Goal: Task Accomplishment & Management: Manage account settings

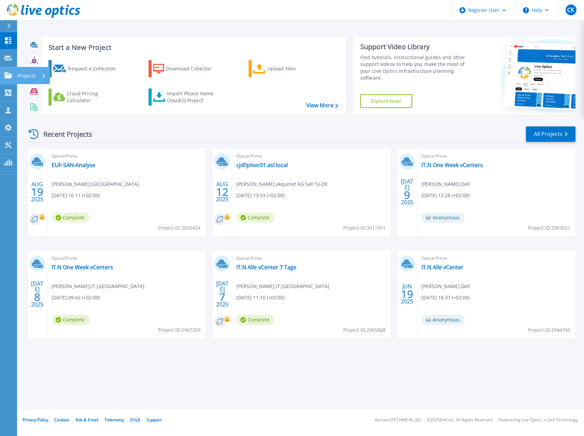
click at [9, 78] on icon at bounding box center [8, 75] width 8 height 6
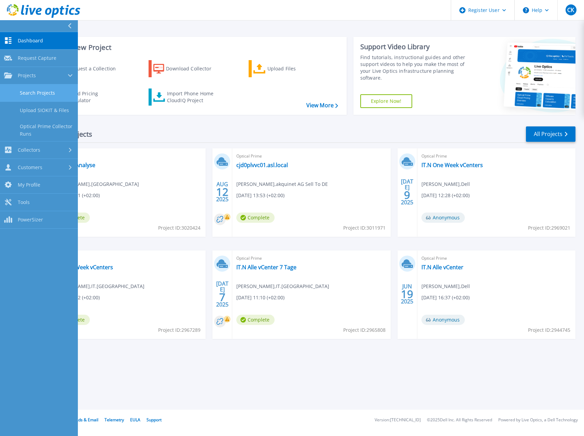
click at [24, 97] on link "Search Projects" at bounding box center [39, 92] width 78 height 17
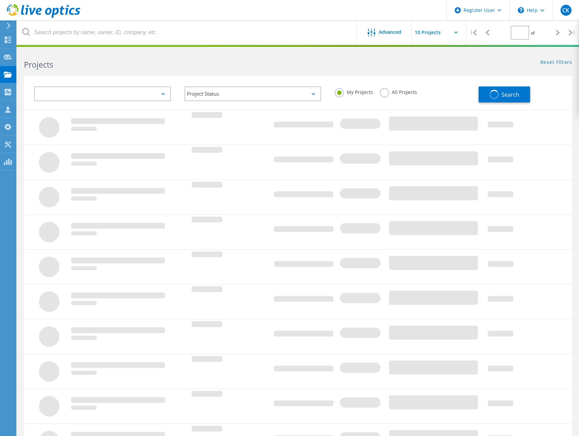
type input "1"
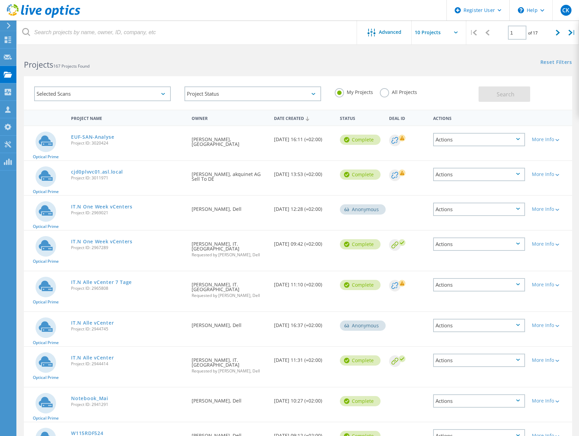
click at [383, 94] on label "All Projects" at bounding box center [398, 91] width 37 height 6
click at [0, 0] on input "All Projects" at bounding box center [0, 0] width 0 height 0
click at [500, 96] on span "Search" at bounding box center [506, 95] width 18 height 8
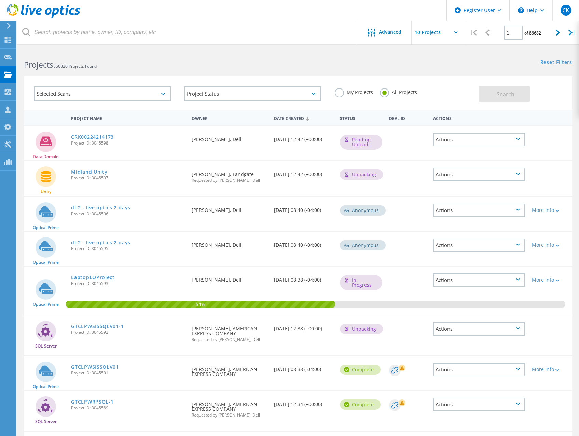
click at [433, 33] on input "text" at bounding box center [446, 33] width 68 height 24
click at [426, 84] on div "Show 40 Projects" at bounding box center [446, 84] width 68 height 11
type input "Show 40 Projects"
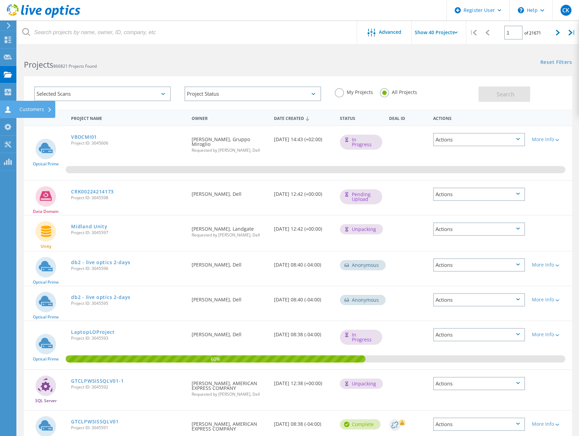
click at [9, 111] on use at bounding box center [7, 109] width 5 height 6
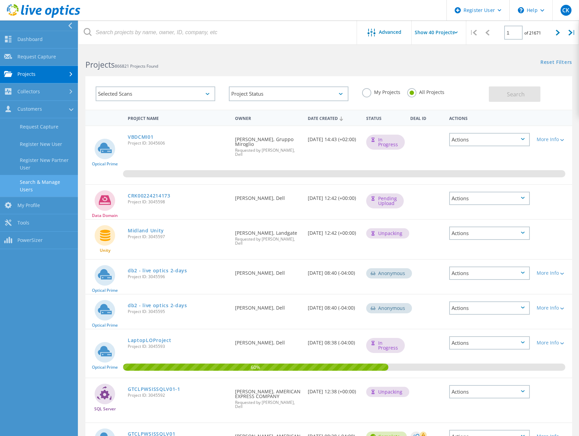
click at [24, 185] on link "Search & Manage Users" at bounding box center [39, 186] width 78 height 22
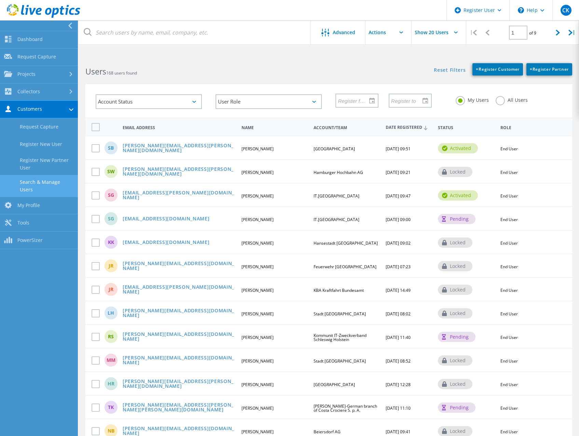
click at [501, 100] on label "All Users" at bounding box center [512, 99] width 32 height 6
click at [0, 0] on input "All Users" at bounding box center [0, 0] width 0 height 0
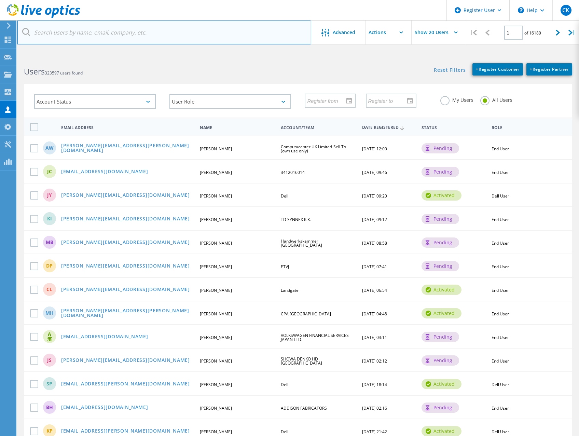
click at [136, 30] on input "text" at bounding box center [164, 33] width 294 height 24
paste input "[PERSON_NAME][EMAIL_ADDRESS][PERSON_NAME][DOMAIN_NAME]"
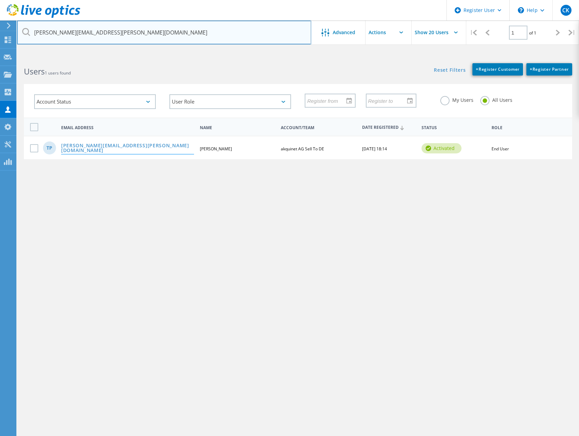
type input "[PERSON_NAME][EMAIL_ADDRESS][PERSON_NAME][DOMAIN_NAME]"
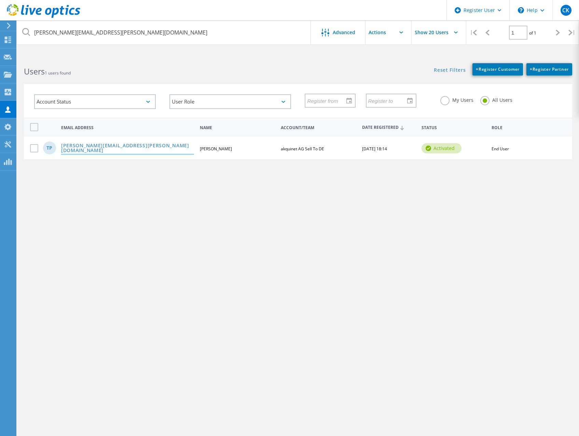
click at [103, 150] on link "[PERSON_NAME][EMAIL_ADDRESS][PERSON_NAME][DOMAIN_NAME]" at bounding box center [127, 148] width 133 height 11
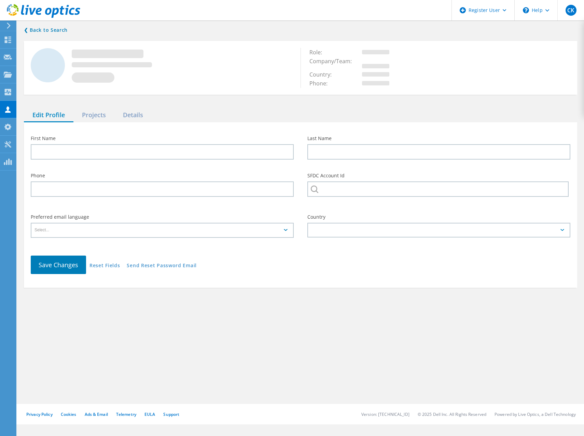
type input "[PERSON_NAME]"
type input "akquinet AG Sell To DE"
type input "English"
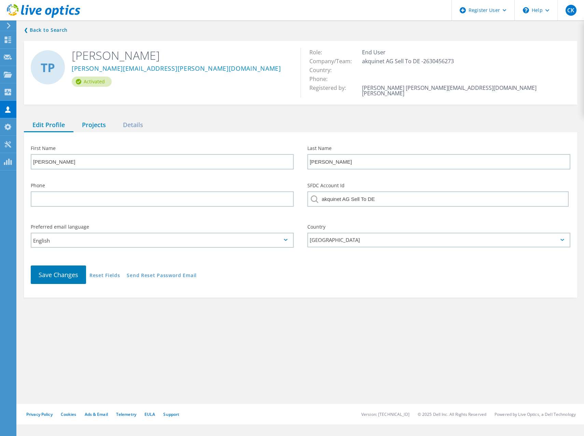
click at [92, 118] on div "Projects" at bounding box center [93, 125] width 41 height 14
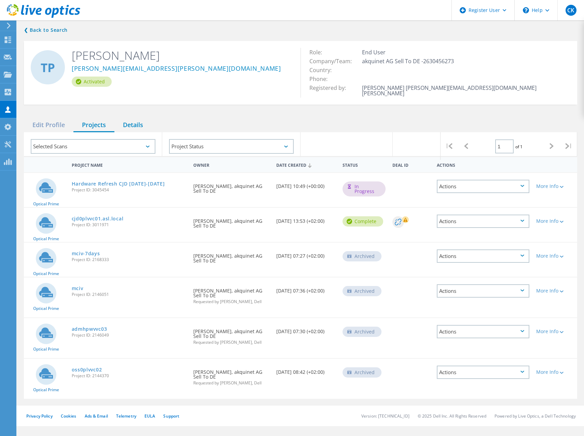
click at [141, 119] on div "Details" at bounding box center [132, 125] width 37 height 14
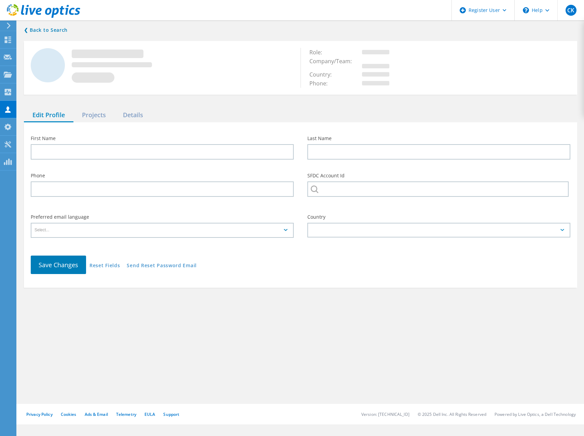
type input "[PERSON_NAME]"
type input "akquinet AG Sell To DE"
type input "English"
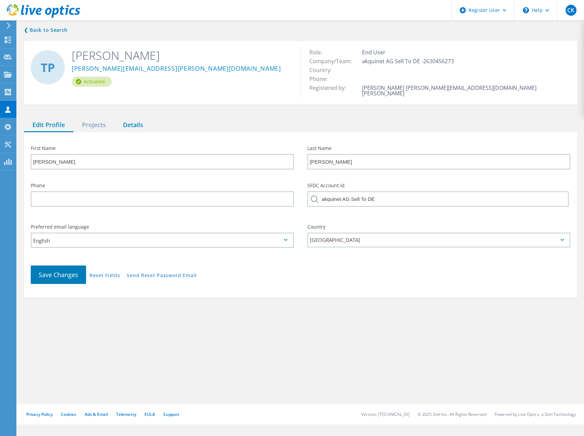
click at [128, 118] on div "Details" at bounding box center [132, 125] width 37 height 14
